Goal: Information Seeking & Learning: Learn about a topic

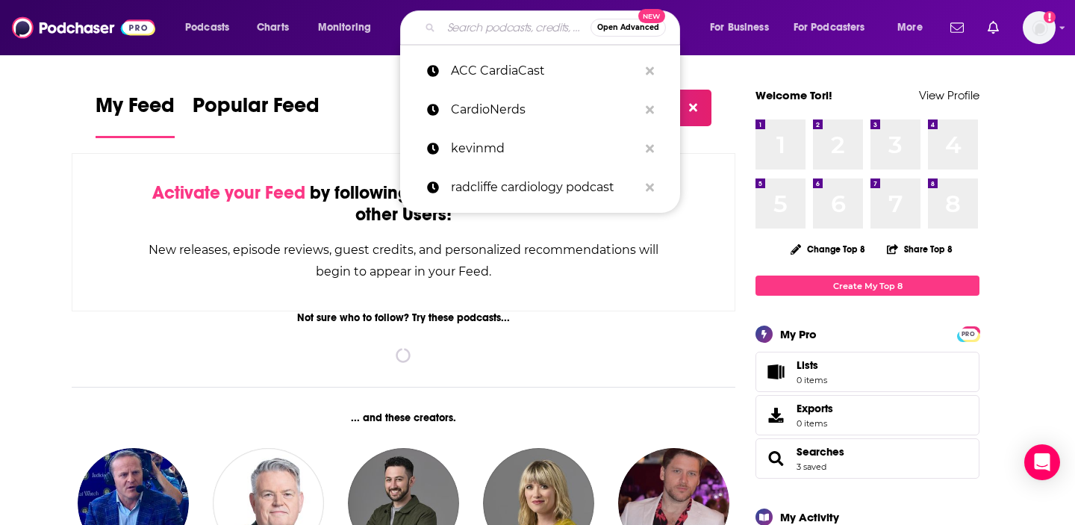
click at [507, 21] on input "Search podcasts, credits, & more..." at bounding box center [515, 28] width 149 height 24
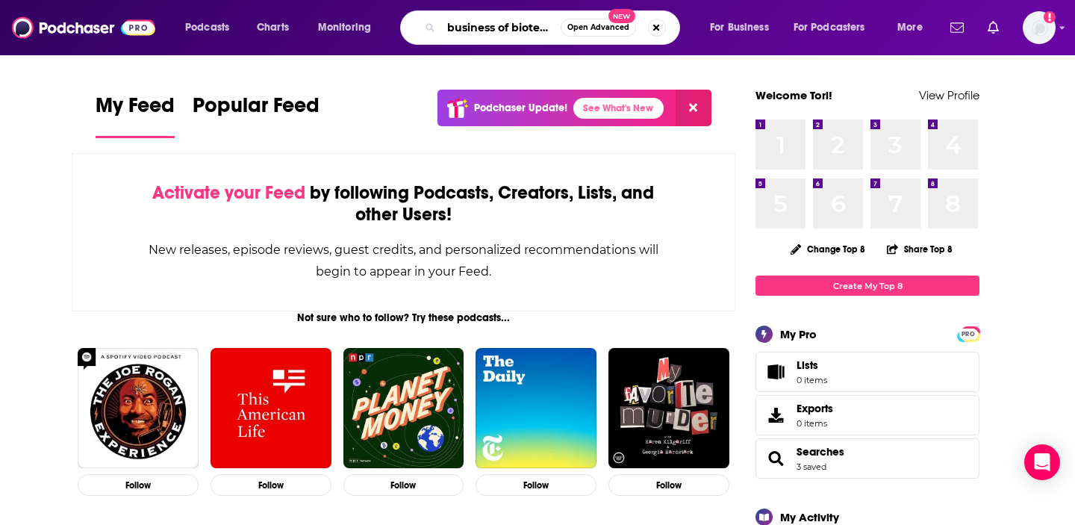
scroll to position [0, 3]
type input "business of biotech"
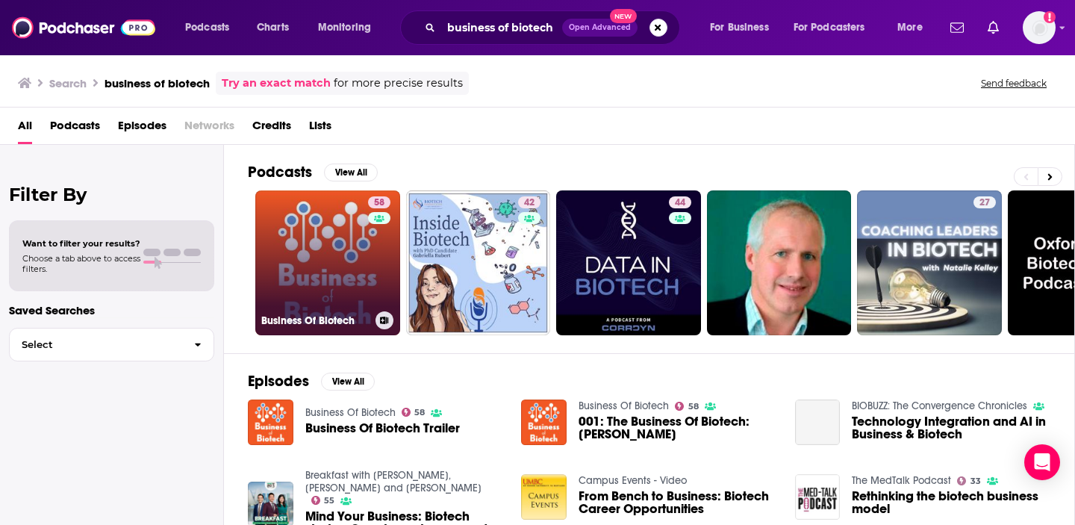
click at [321, 249] on link "58 Business Of Biotech" at bounding box center [327, 262] width 145 height 145
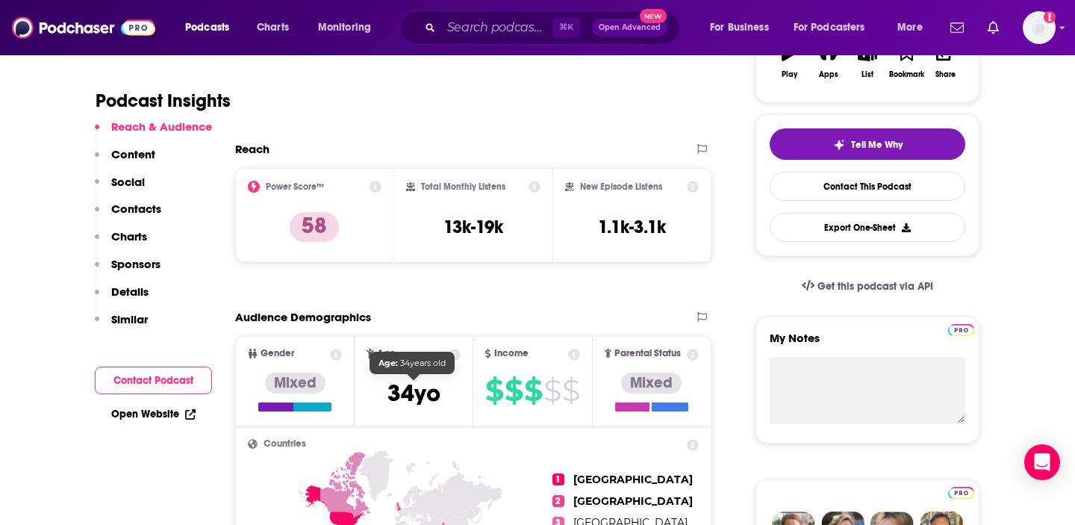
scroll to position [291, 0]
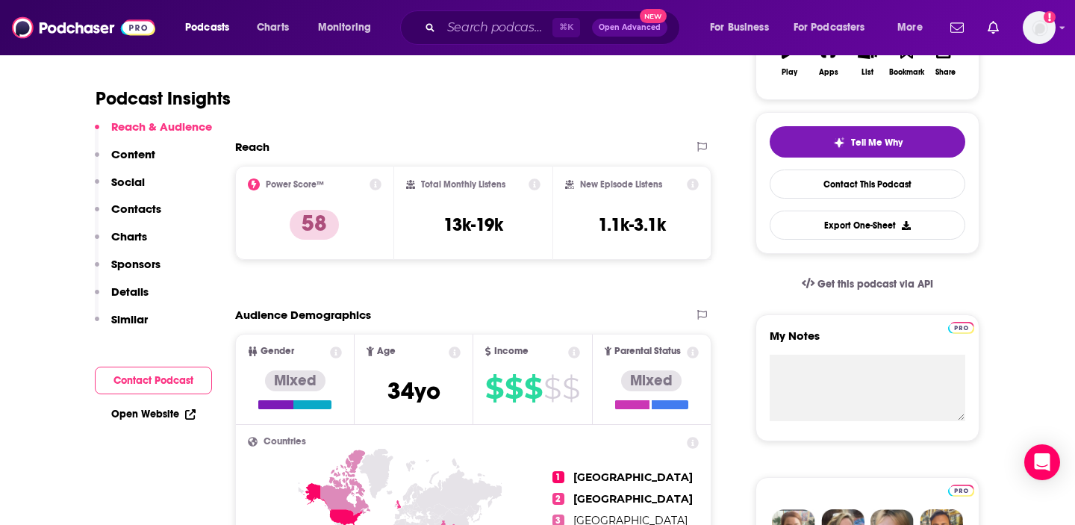
click at [535, 184] on icon at bounding box center [535, 184] width 12 height 12
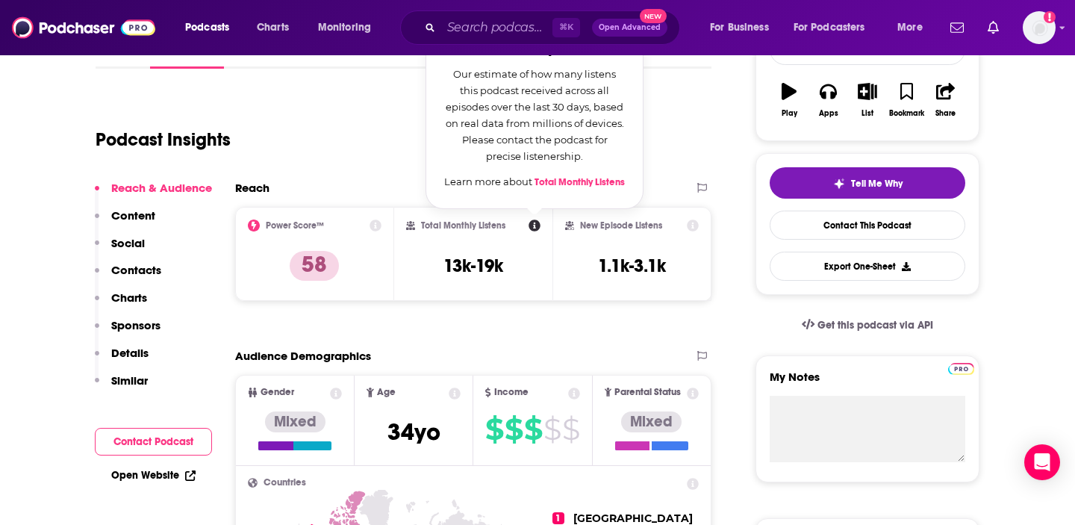
scroll to position [249, 0]
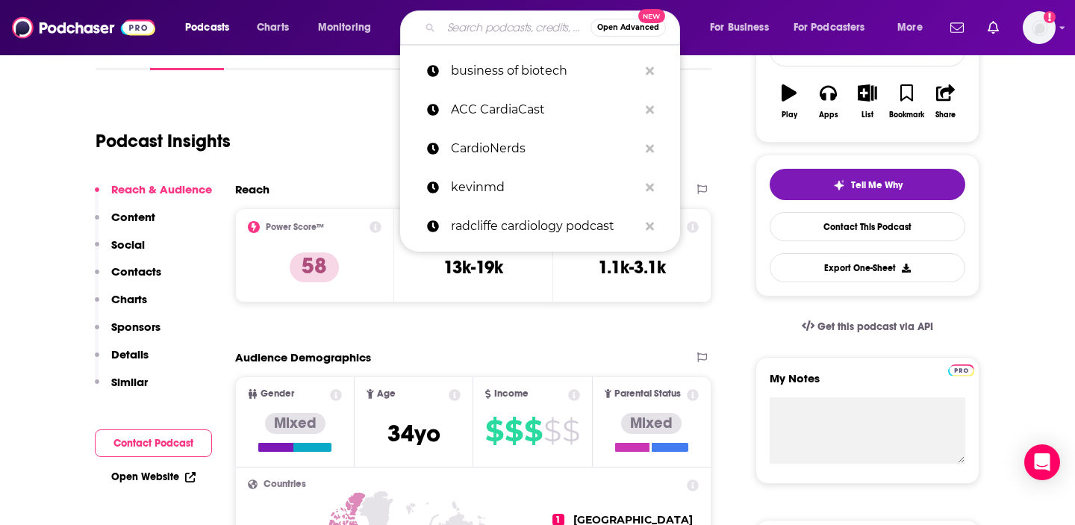
click at [470, 23] on input "Search podcasts, credits, & more..." at bounding box center [515, 28] width 149 height 24
type input "g"
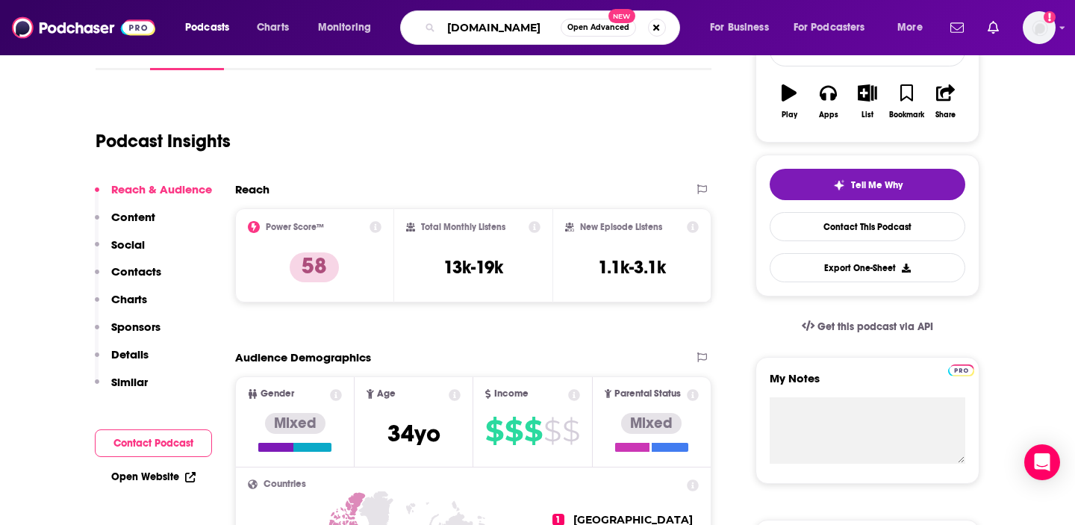
type input "[DOMAIN_NAME]"
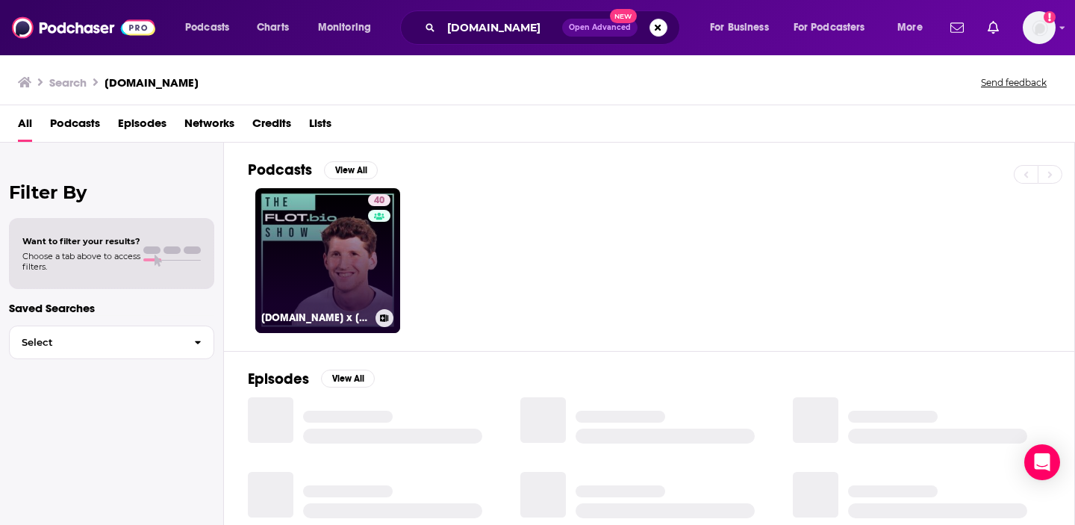
click at [299, 243] on link "40 [DOMAIN_NAME] x [PERSON_NAME]" at bounding box center [327, 260] width 145 height 145
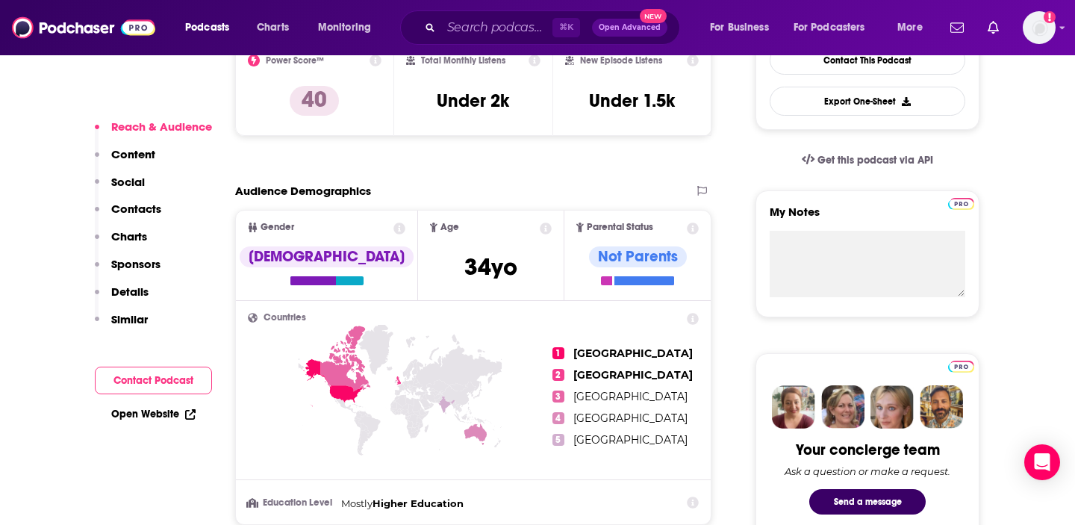
scroll to position [420, 0]
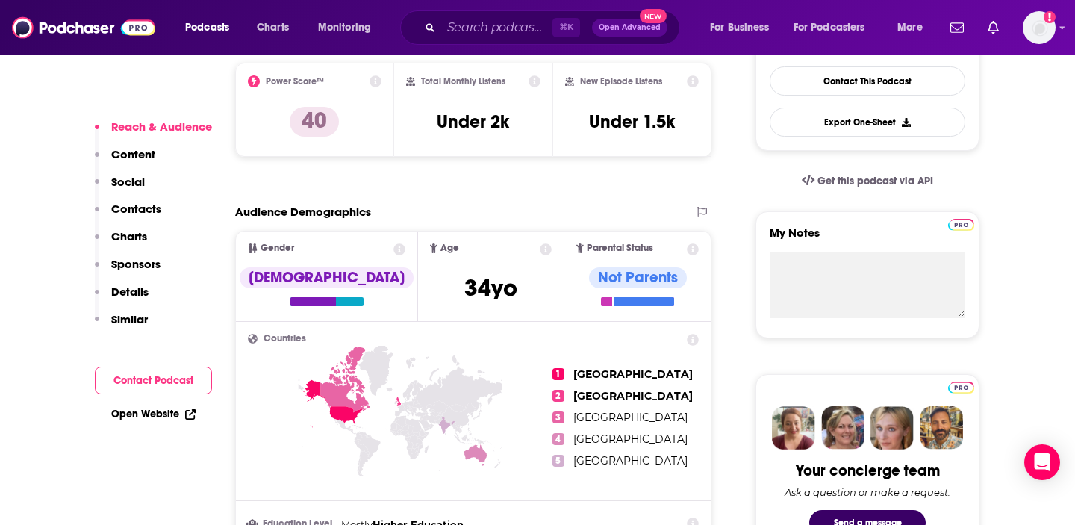
scroll to position [387, 0]
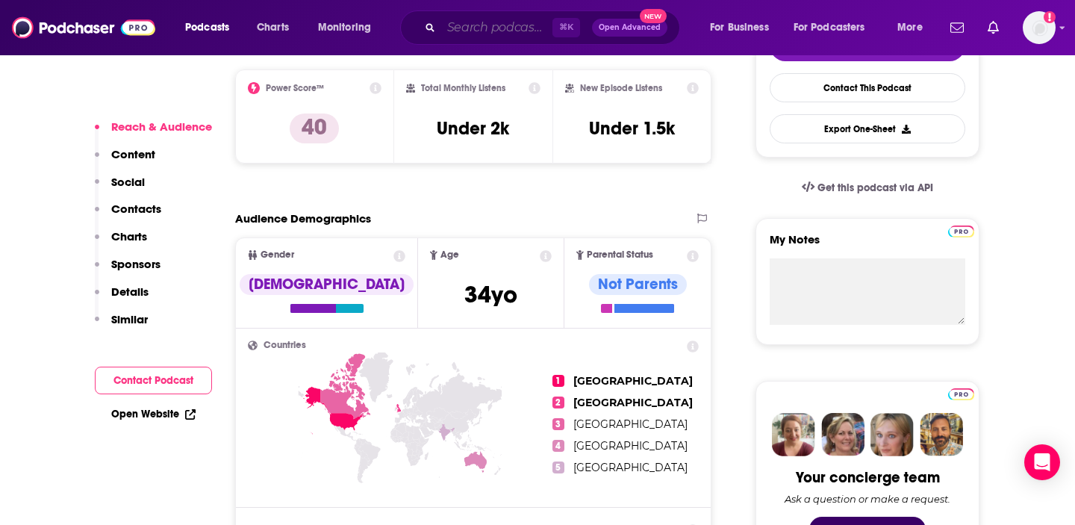
click at [475, 31] on input "Search podcasts, credits, & more..." at bounding box center [496, 28] width 111 height 24
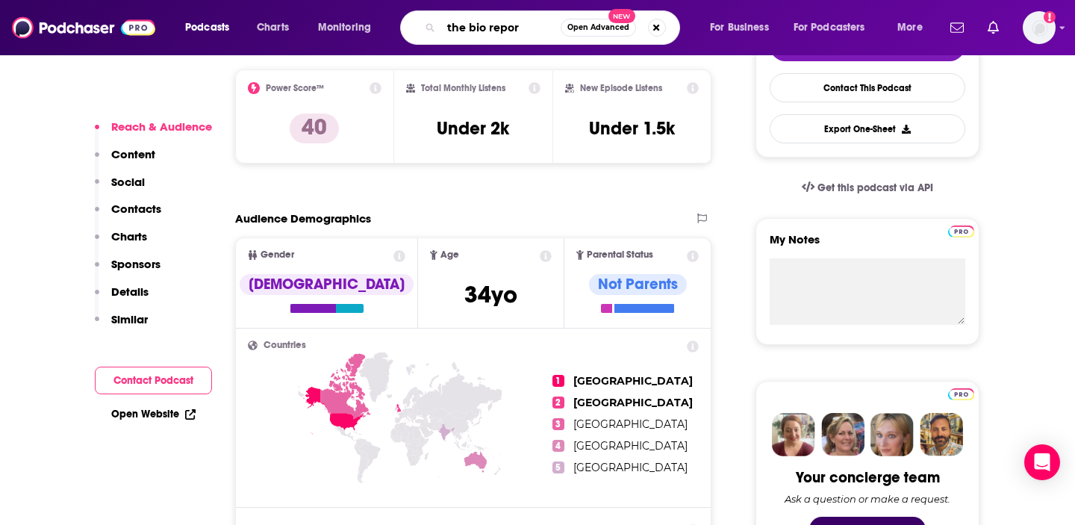
type input "the bio report"
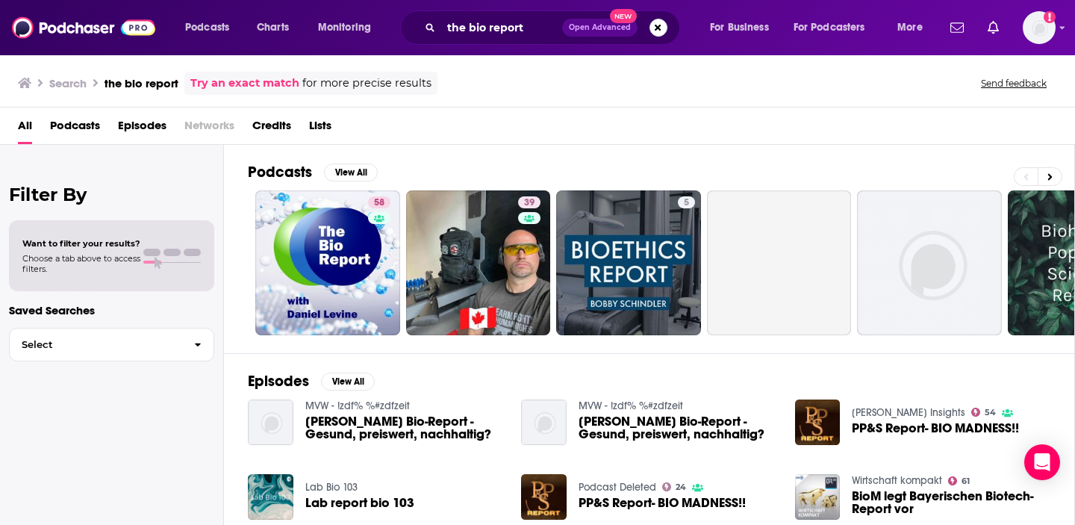
scroll to position [13, 0]
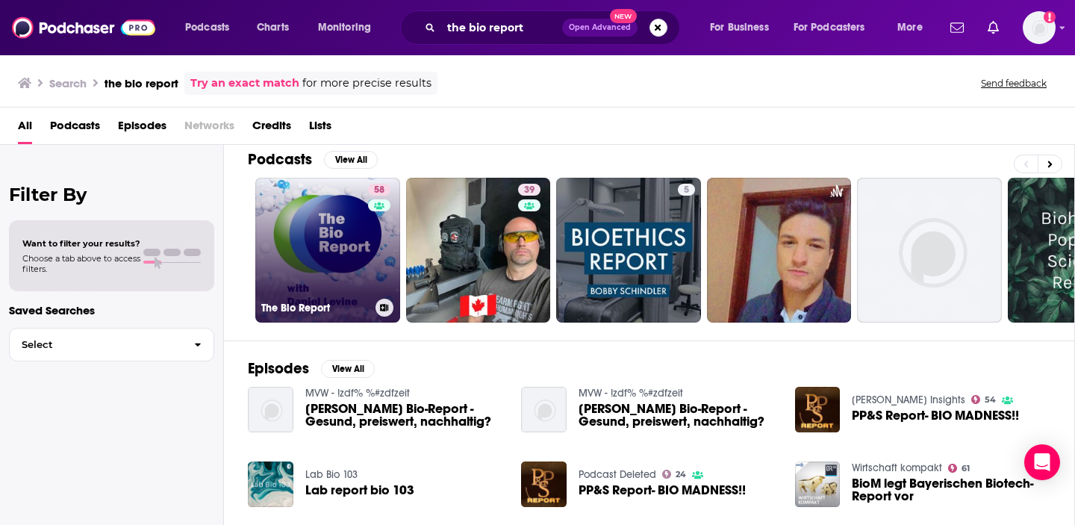
click at [322, 260] on link "58 The Bio Report" at bounding box center [327, 250] width 145 height 145
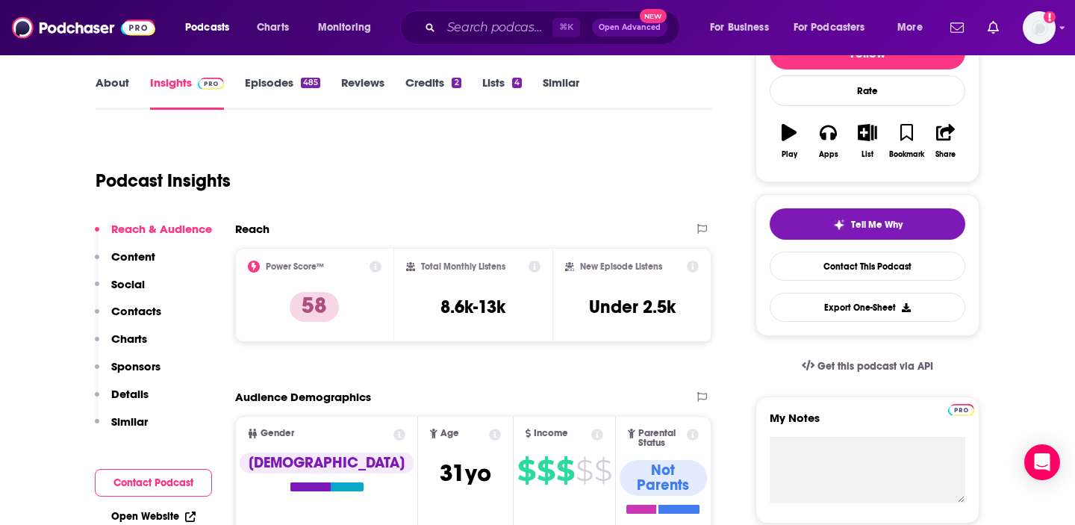
scroll to position [211, 0]
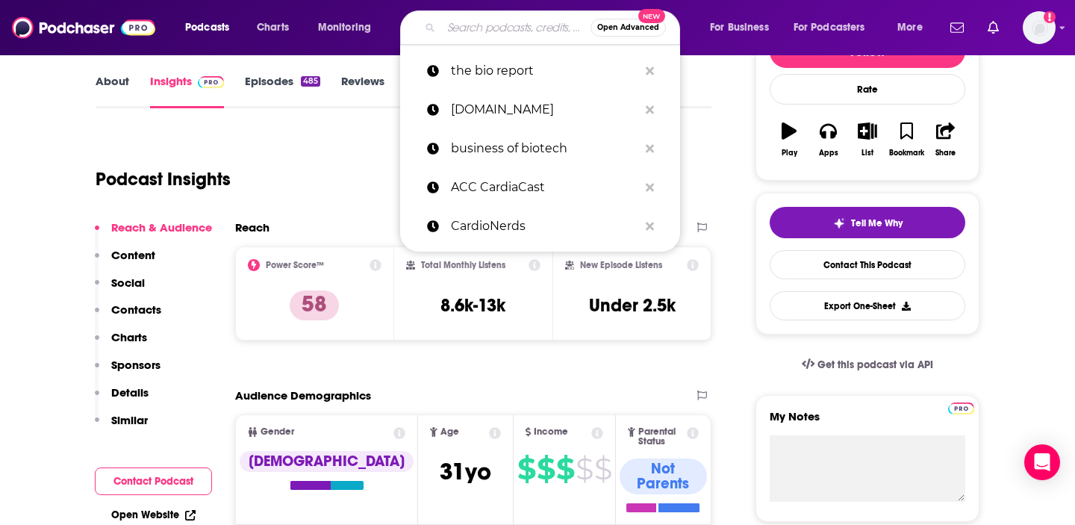
click at [493, 28] on input "Search podcasts, credits, & more..." at bounding box center [515, 28] width 149 height 24
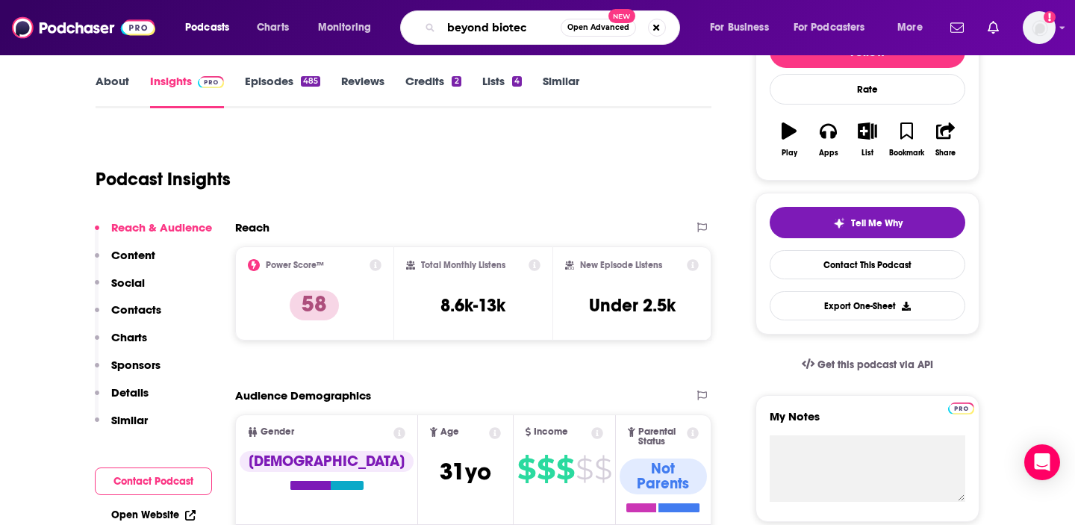
type input "beyond biotech"
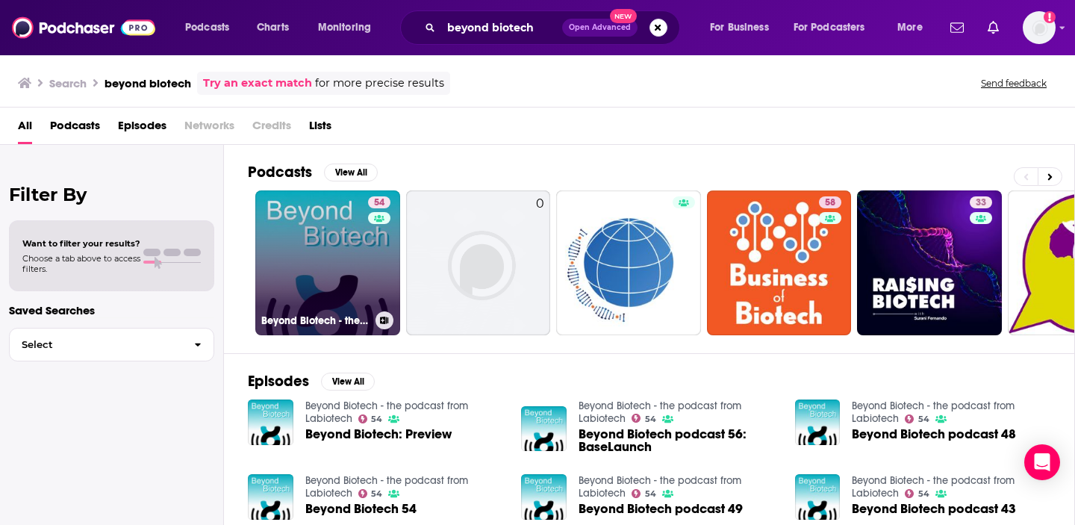
click at [350, 284] on link "54 Beyond Biotech - the podcast from Labiotech" at bounding box center [327, 262] width 145 height 145
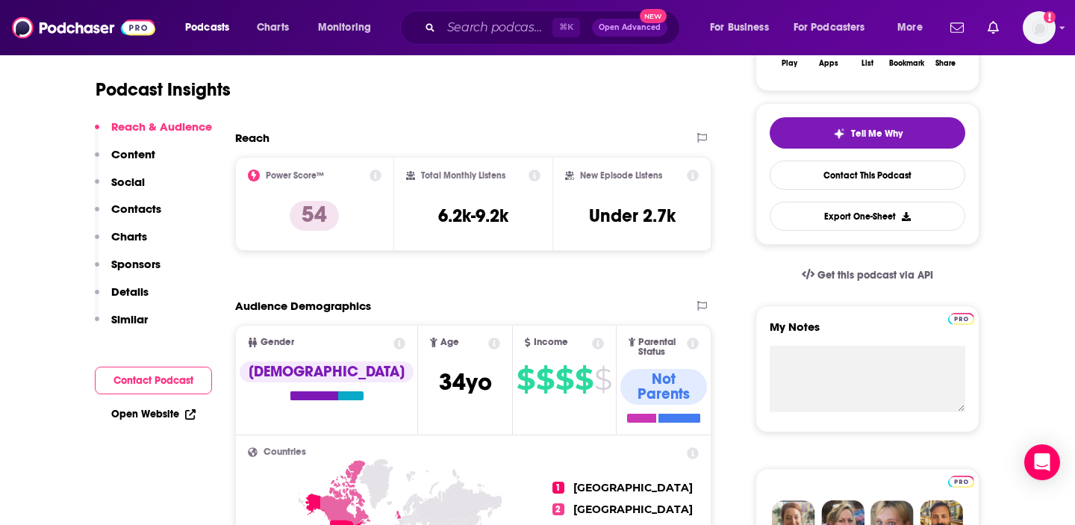
scroll to position [303, 0]
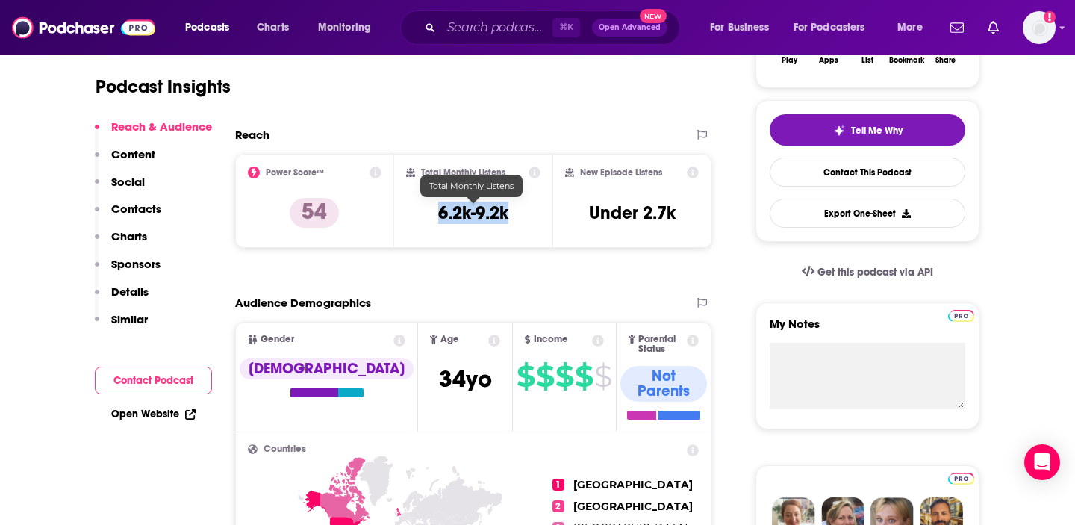
drag, startPoint x: 438, startPoint y: 212, endPoint x: 515, endPoint y: 214, distance: 76.9
click at [515, 214] on div "Total Monthly Listens 6.2k-9.2k" at bounding box center [473, 200] width 135 height 69
copy h3 "6.2k-9.2k"
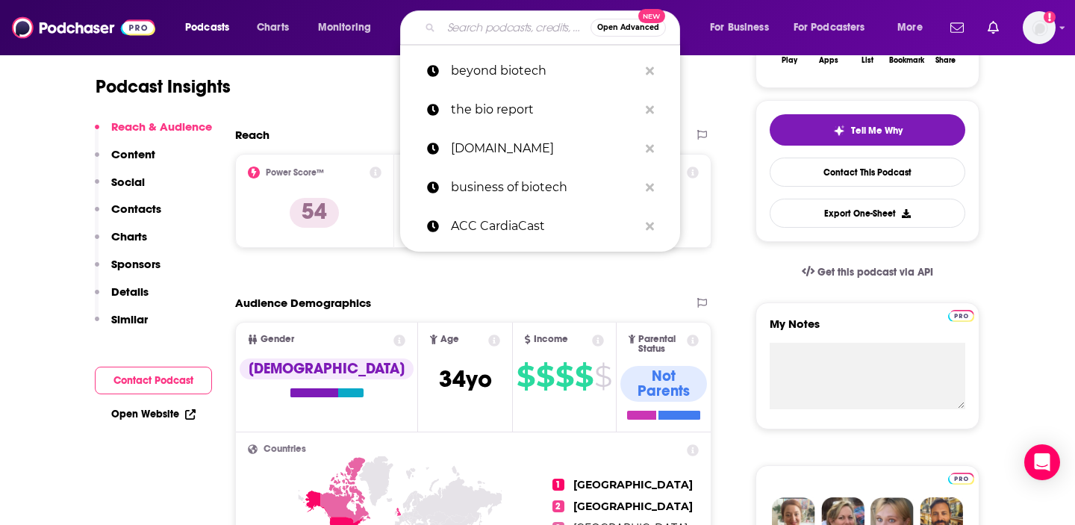
click at [476, 31] on input "Search podcasts, credits, & more..." at bounding box center [515, 28] width 149 height 24
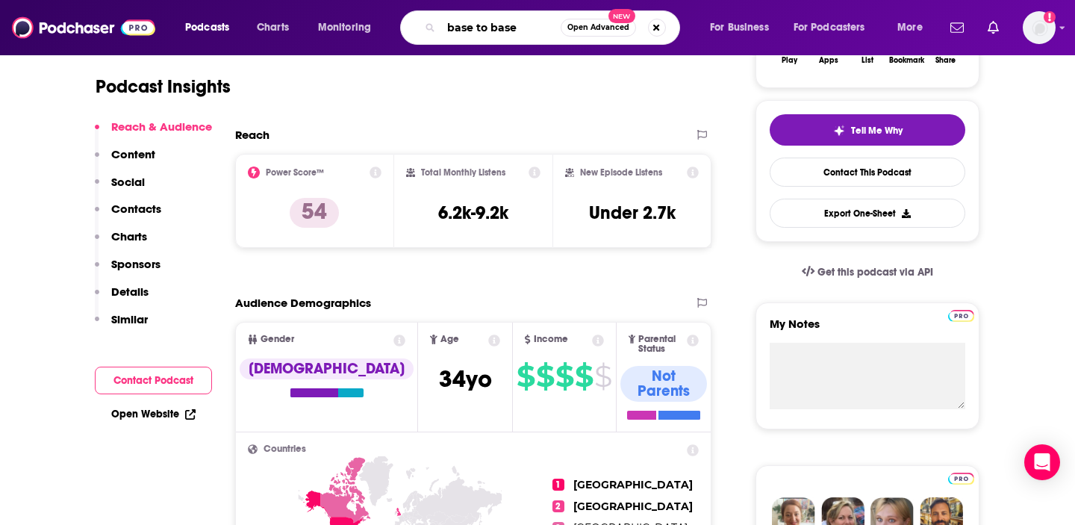
type input "base to base"
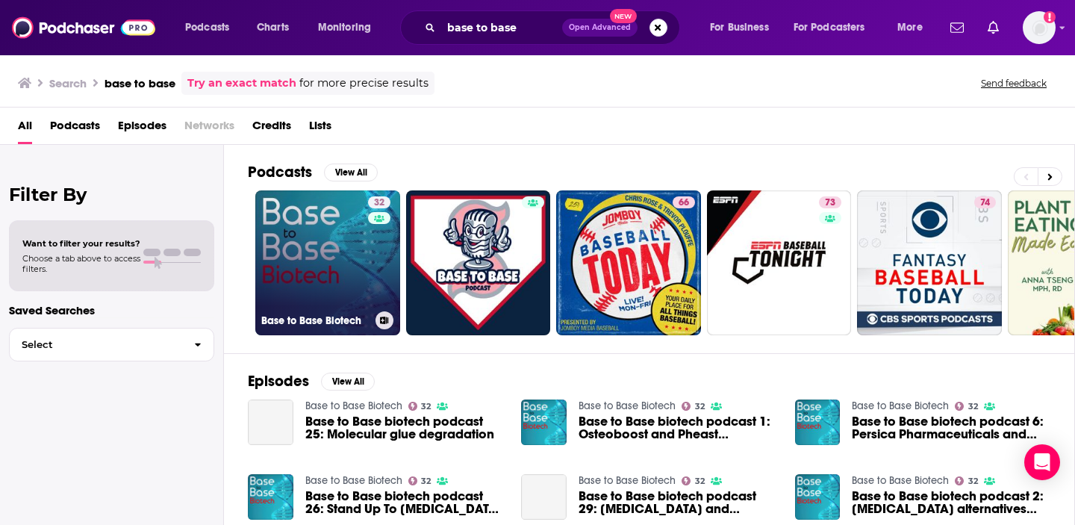
click at [331, 273] on link "32 Base to Base Biotech" at bounding box center [327, 262] width 145 height 145
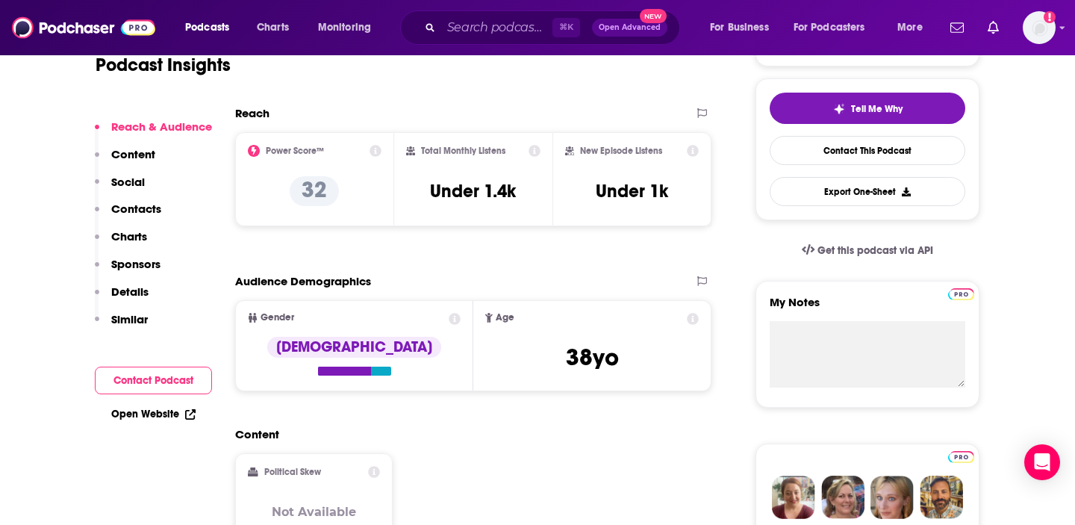
scroll to position [326, 0]
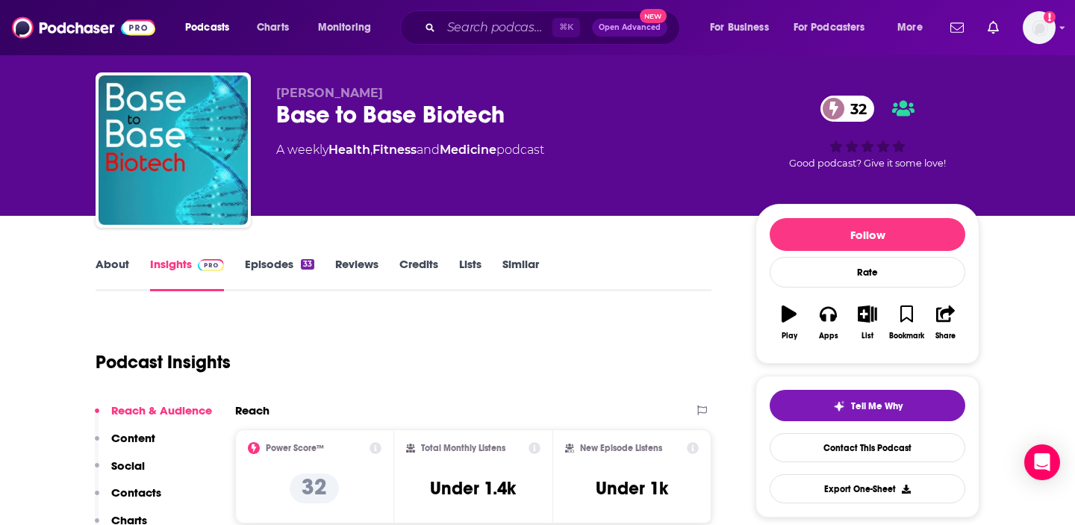
scroll to position [0, 0]
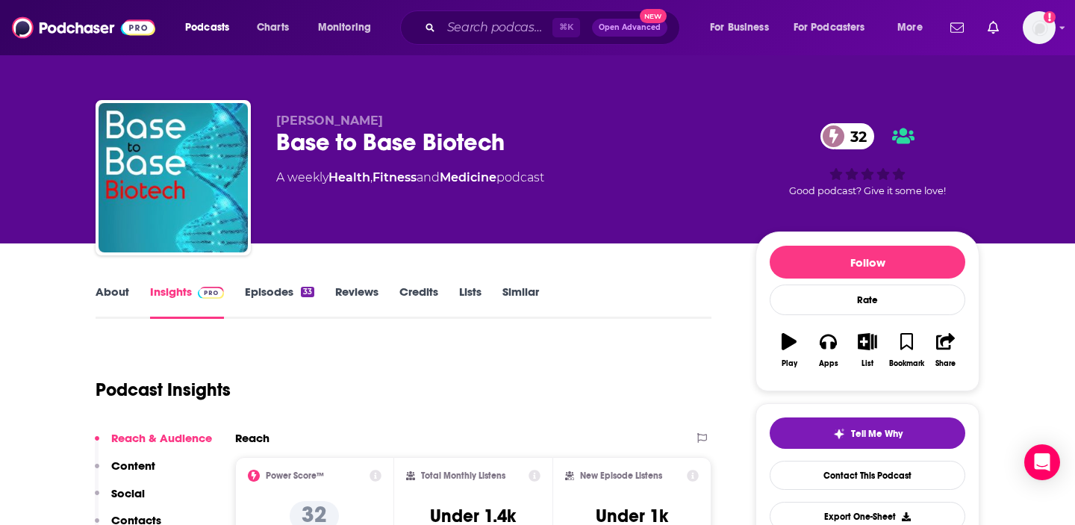
click at [346, 374] on div "Podcast Insights" at bounding box center [398, 381] width 604 height 76
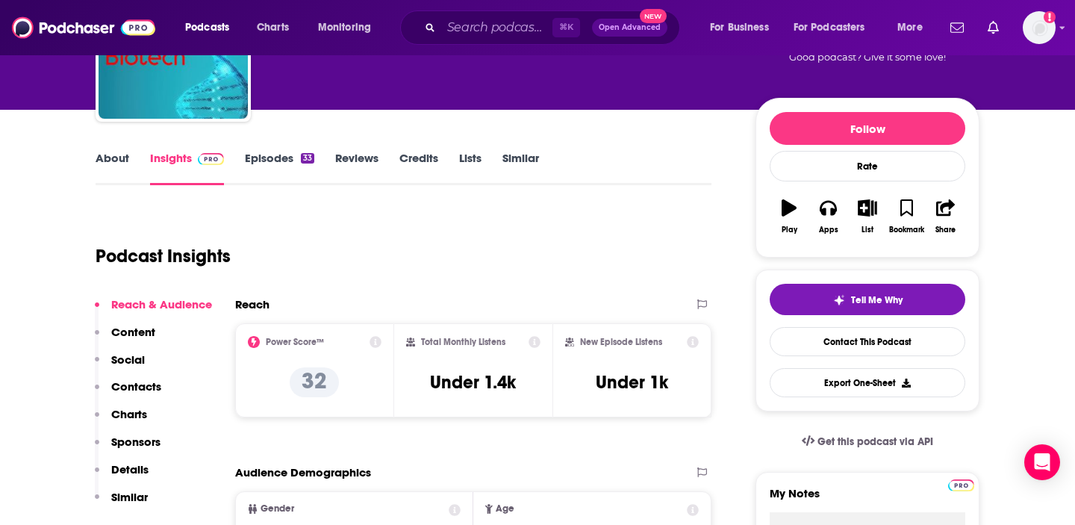
scroll to position [141, 0]
